Goal: Information Seeking & Learning: Learn about a topic

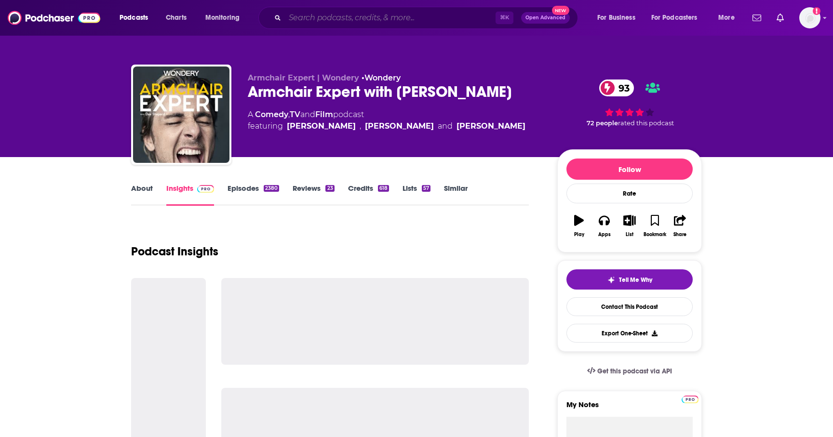
click at [402, 21] on input "Search podcasts, credits, & more..." at bounding box center [390, 17] width 211 height 15
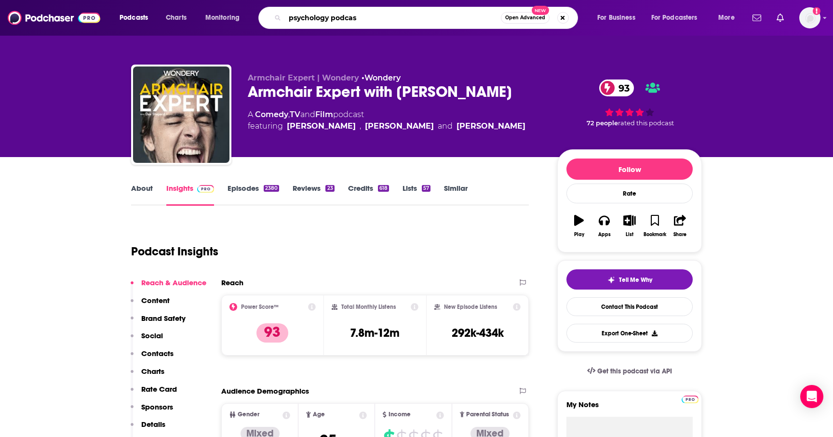
type input "psychology podcast"
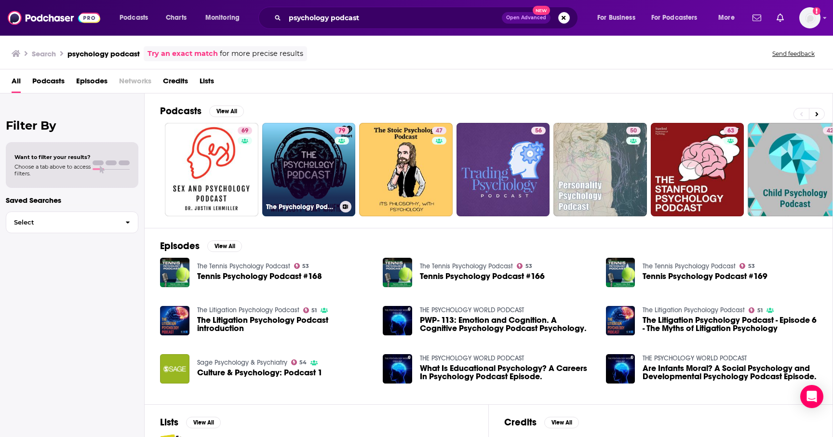
click at [309, 176] on link "79 The Psychology Podcast" at bounding box center [309, 170] width 94 height 94
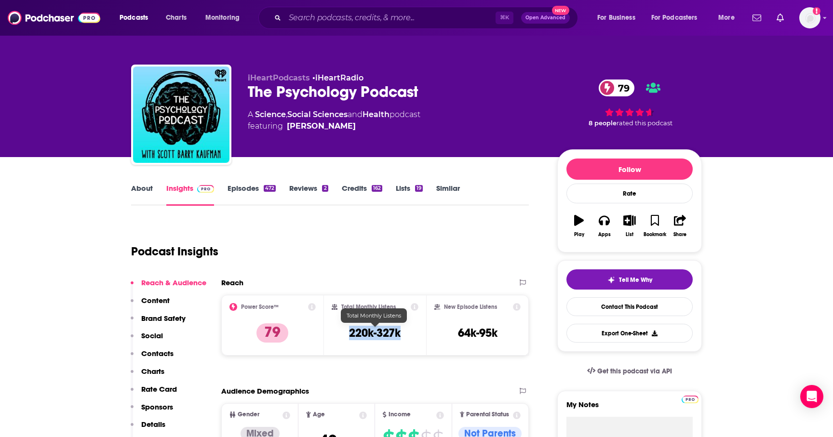
drag, startPoint x: 347, startPoint y: 330, endPoint x: 404, endPoint y: 329, distance: 56.9
click at [404, 329] on div "Total Monthly Listens 220k-327k" at bounding box center [375, 325] width 87 height 44
copy h3 "220k-327k"
click at [333, 14] on input "Search podcasts, credits, & more..." at bounding box center [390, 17] width 211 height 15
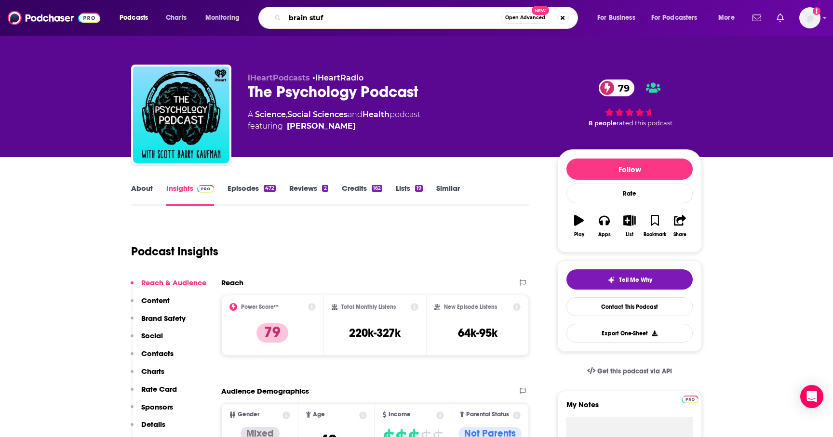
type input "brain stuff"
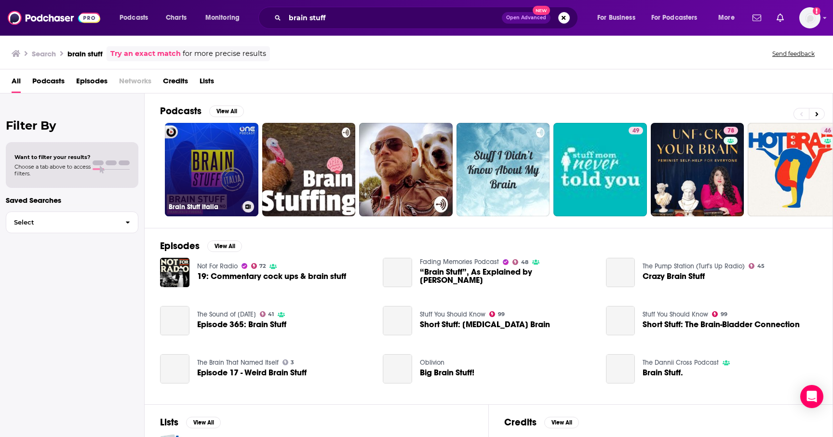
click at [220, 168] on link "Brain Stuff Italia" at bounding box center [212, 170] width 94 height 94
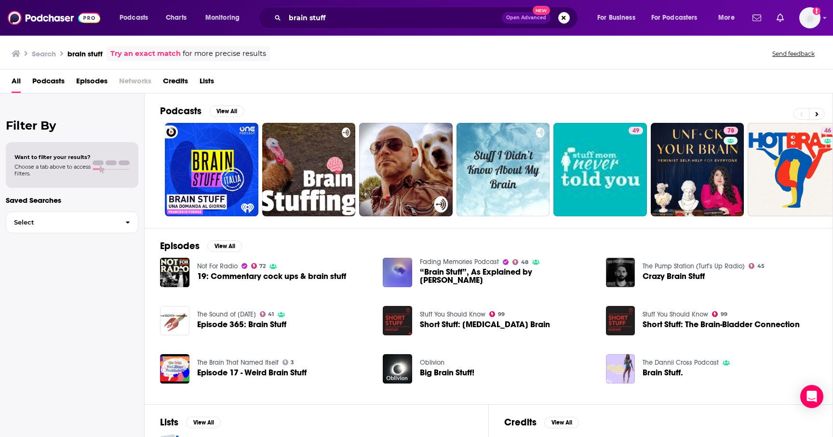
scroll to position [80, 0]
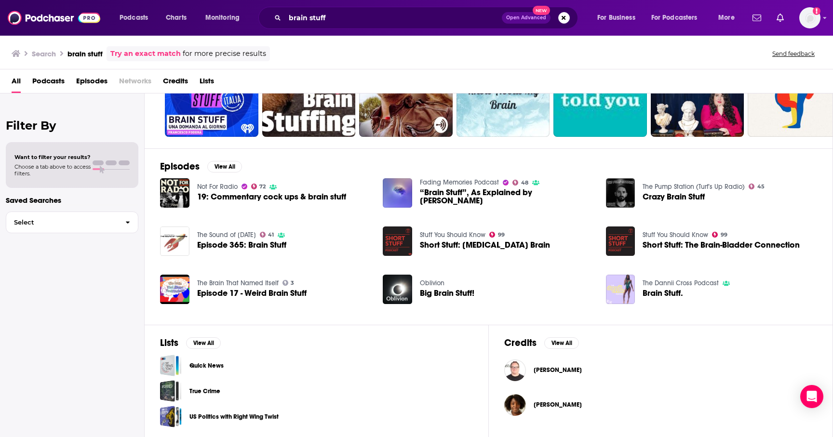
scroll to position [0, 0]
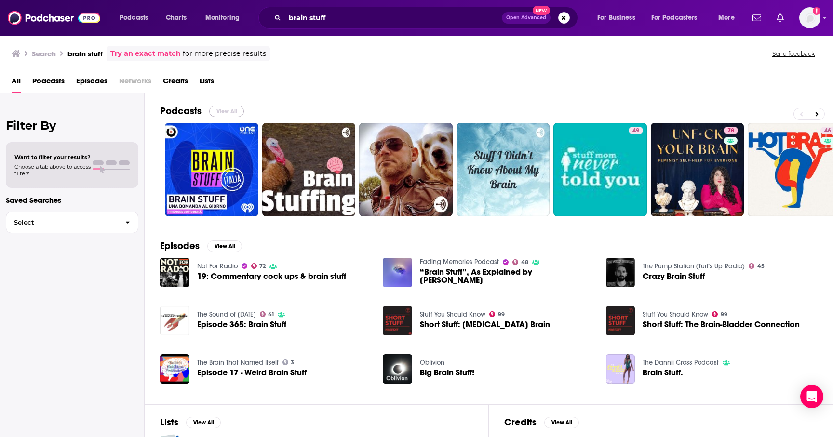
click at [231, 110] on button "View All" at bounding box center [226, 112] width 35 height 12
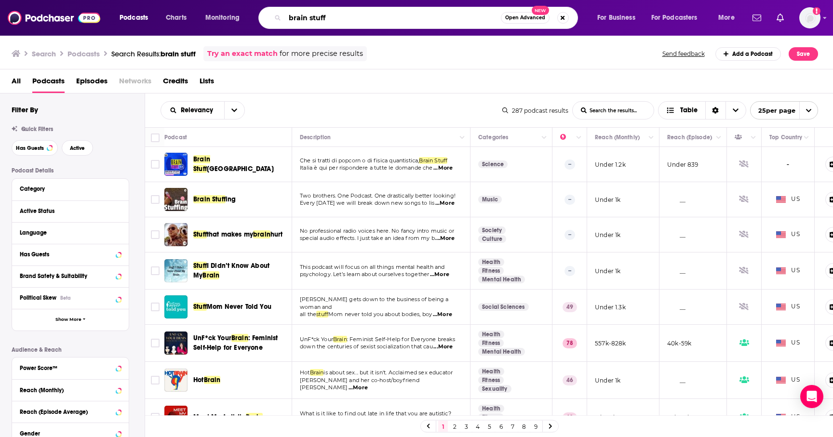
drag, startPoint x: 337, startPoint y: 20, endPoint x: 283, endPoint y: 17, distance: 54.5
click at [285, 19] on input "brain stuff" at bounding box center [393, 17] width 216 height 15
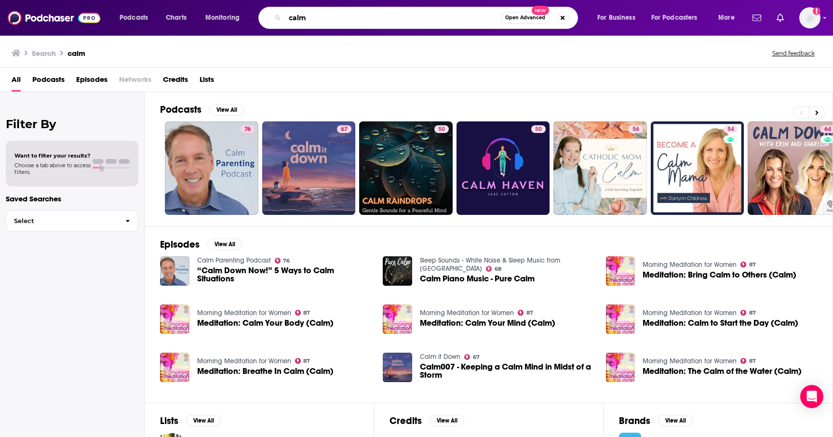
click at [370, 19] on input "calm" at bounding box center [393, 17] width 216 height 15
type input "calm down"
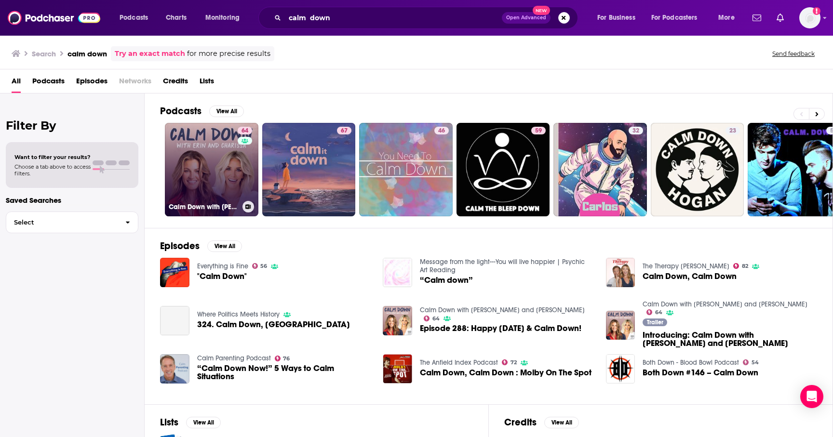
click at [211, 178] on link "64 Calm Down with [PERSON_NAME] and [PERSON_NAME]" at bounding box center [212, 170] width 94 height 94
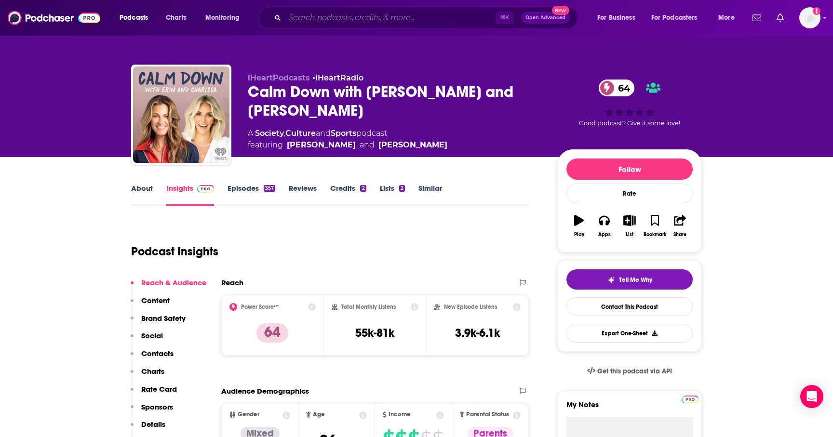
click at [392, 14] on input "Search podcasts, credits, & more..." at bounding box center [390, 17] width 211 height 15
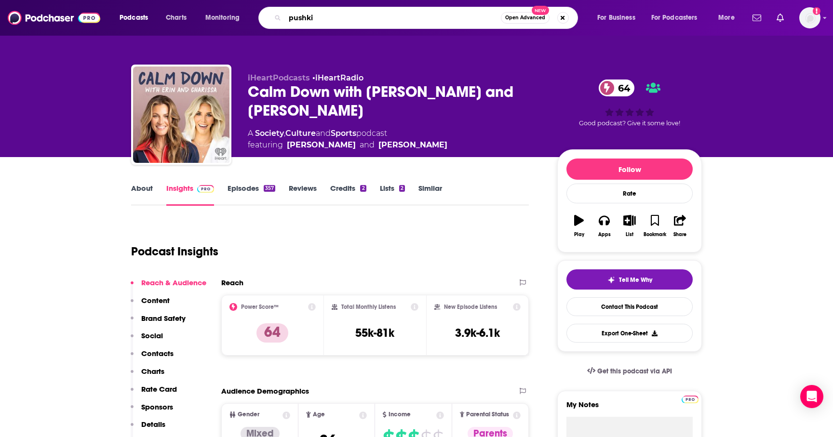
type input "pushkin"
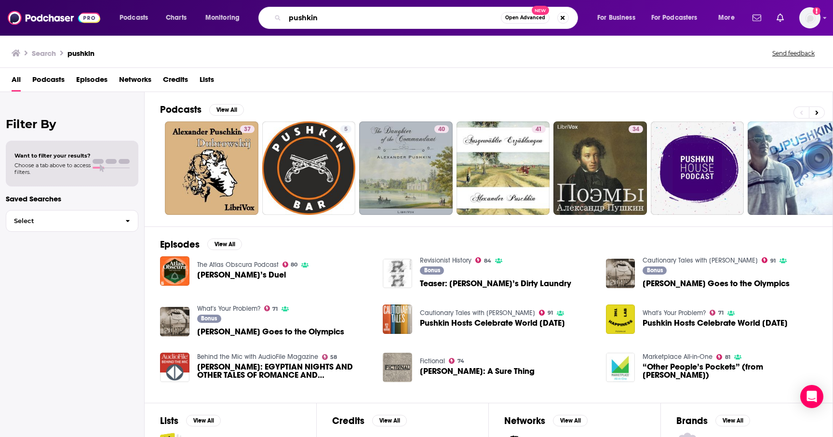
drag, startPoint x: 352, startPoint y: 18, endPoint x: 281, endPoint y: 17, distance: 70.4
click at [281, 18] on div "pushkin Open Advanced New" at bounding box center [418, 18] width 320 height 22
type input "[PERSON_NAME]"
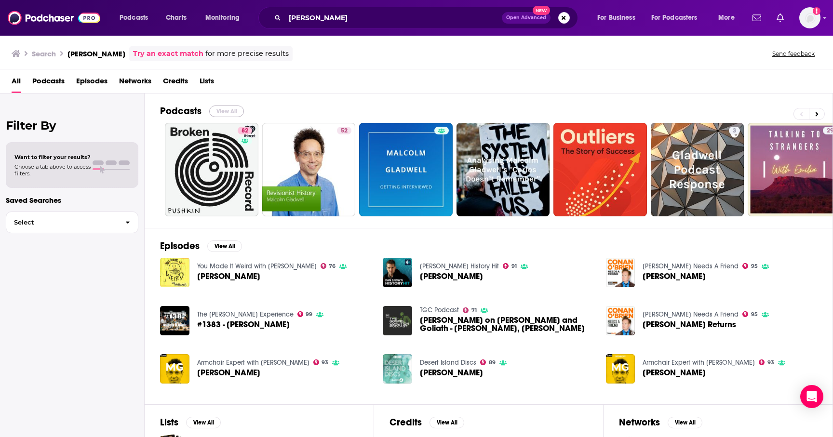
click at [226, 109] on button "View All" at bounding box center [226, 112] width 35 height 12
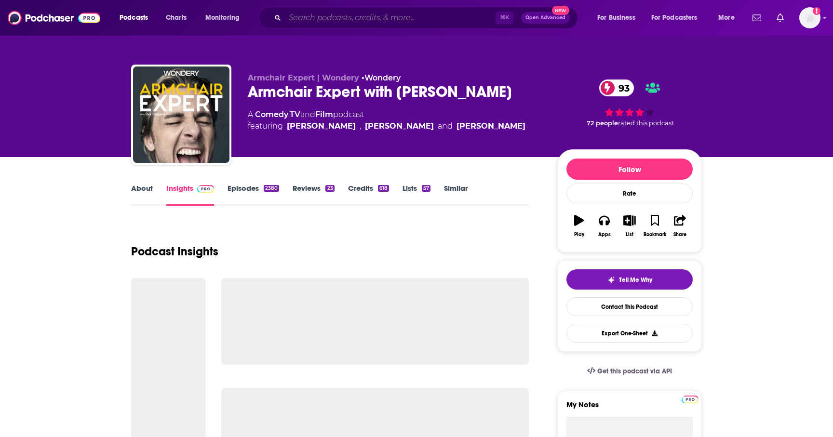
click at [334, 12] on input "Search podcasts, credits, & more..." at bounding box center [390, 17] width 211 height 15
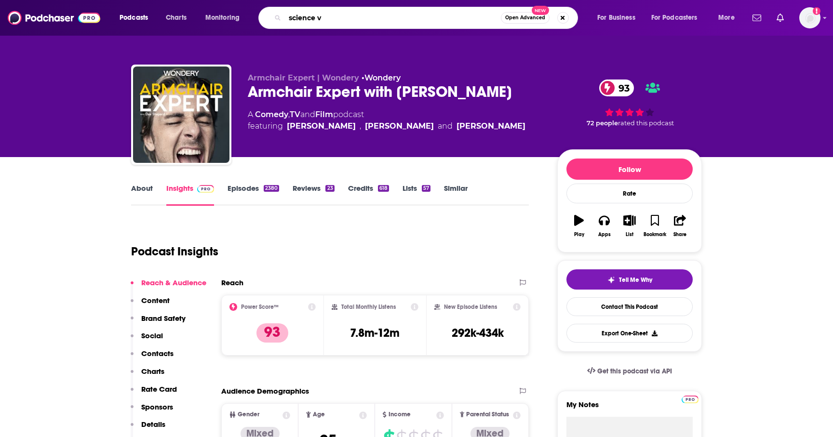
type input "science vs"
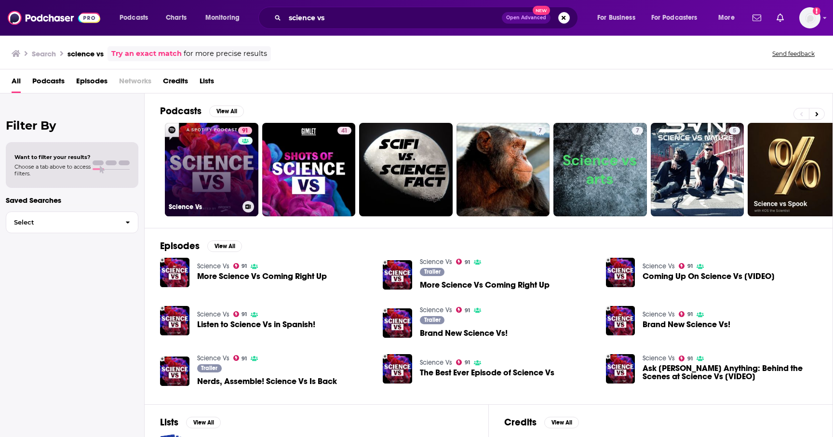
click at [223, 178] on link "91 Science Vs" at bounding box center [212, 170] width 94 height 94
